Goal: Task Accomplishment & Management: Manage account settings

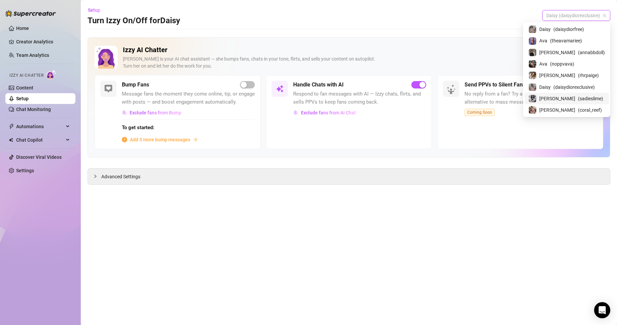
click at [578, 100] on span "( sadieslime )" at bounding box center [590, 98] width 25 height 7
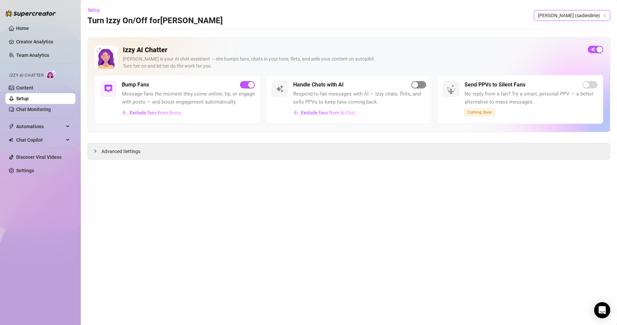
click at [416, 85] on div "button" at bounding box center [415, 85] width 6 height 6
click at [29, 98] on link "Setup" at bounding box center [22, 98] width 12 height 5
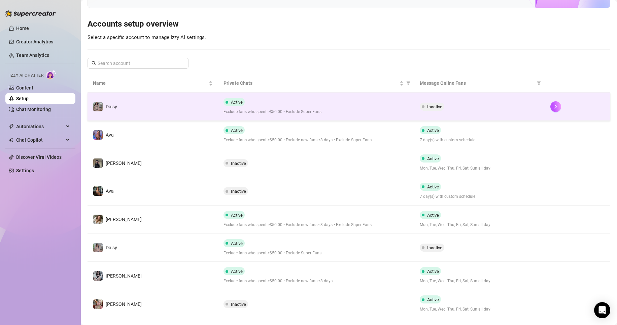
scroll to position [68, 0]
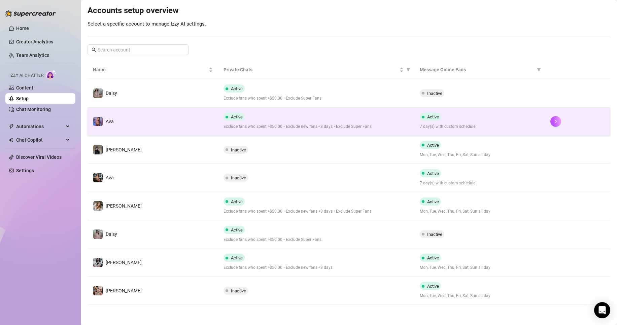
click at [345, 126] on span "Exclude fans who spent >$50.00 • Exclude new fans <3 days • Exclude Super Fans" at bounding box center [316, 127] width 185 height 6
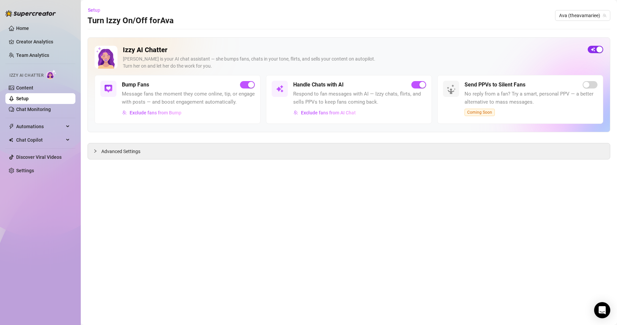
click at [592, 49] on span "button" at bounding box center [595, 49] width 15 height 7
click at [561, 17] on span "Ava (theavamariee)" at bounding box center [582, 15] width 47 height 10
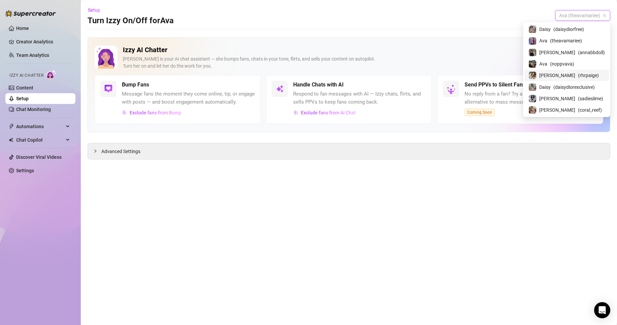
click at [578, 75] on span "( rhrpaige )" at bounding box center [588, 75] width 21 height 7
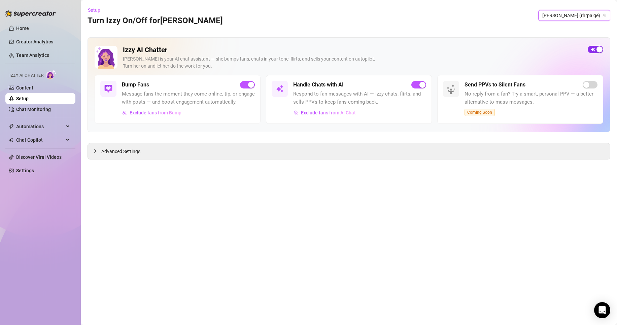
click at [594, 47] on span "button" at bounding box center [595, 49] width 15 height 7
click at [594, 47] on div "button" at bounding box center [592, 49] width 6 height 6
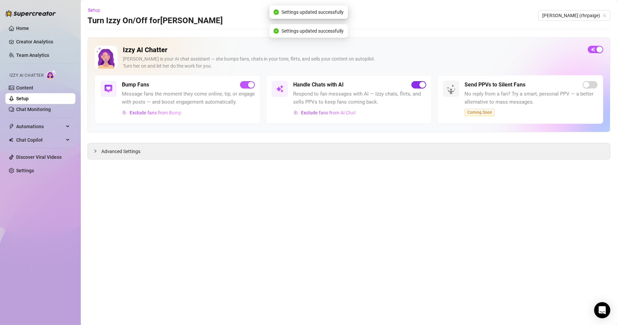
click at [420, 83] on div "button" at bounding box center [423, 85] width 6 height 6
click at [573, 15] on span "[PERSON_NAME] (rhrpaige)" at bounding box center [575, 15] width 64 height 10
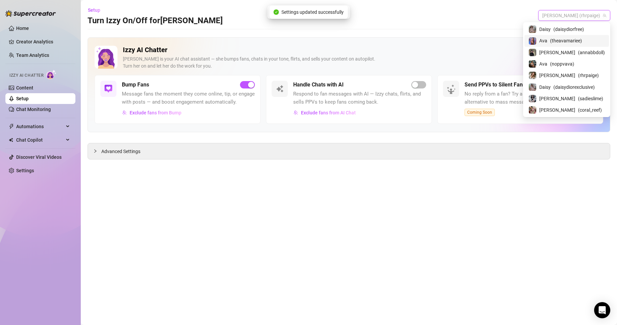
click at [580, 42] on span "( theavamariee )" at bounding box center [566, 40] width 32 height 7
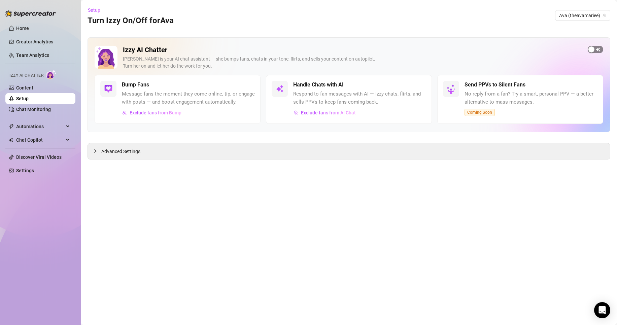
click at [591, 47] on div "button" at bounding box center [592, 49] width 6 height 6
click at [423, 84] on div "button" at bounding box center [423, 85] width 6 height 6
click at [561, 15] on span "Ava (theavamariee)" at bounding box center [582, 15] width 47 height 10
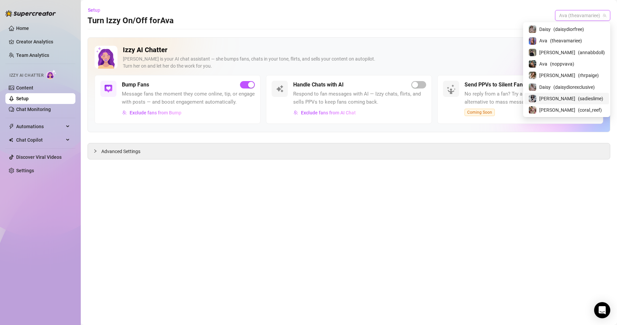
click at [576, 94] on div "Sadie ( sadieslime )" at bounding box center [567, 98] width 85 height 11
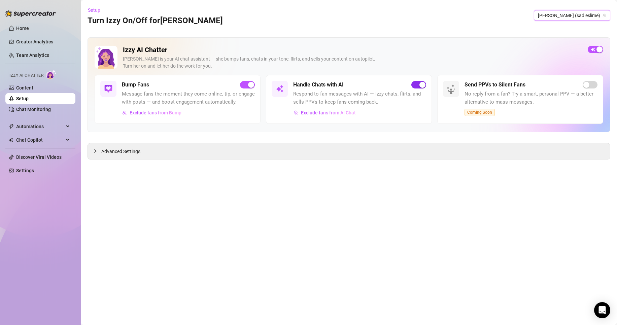
click at [419, 87] on span "button" at bounding box center [419, 84] width 15 height 7
